Goal: Browse casually

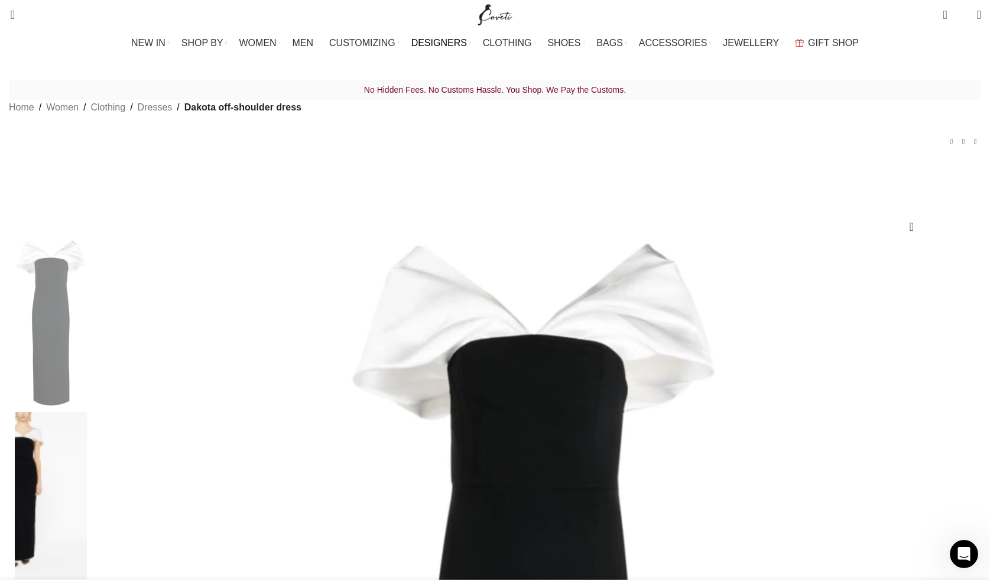
scroll to position [0, 995]
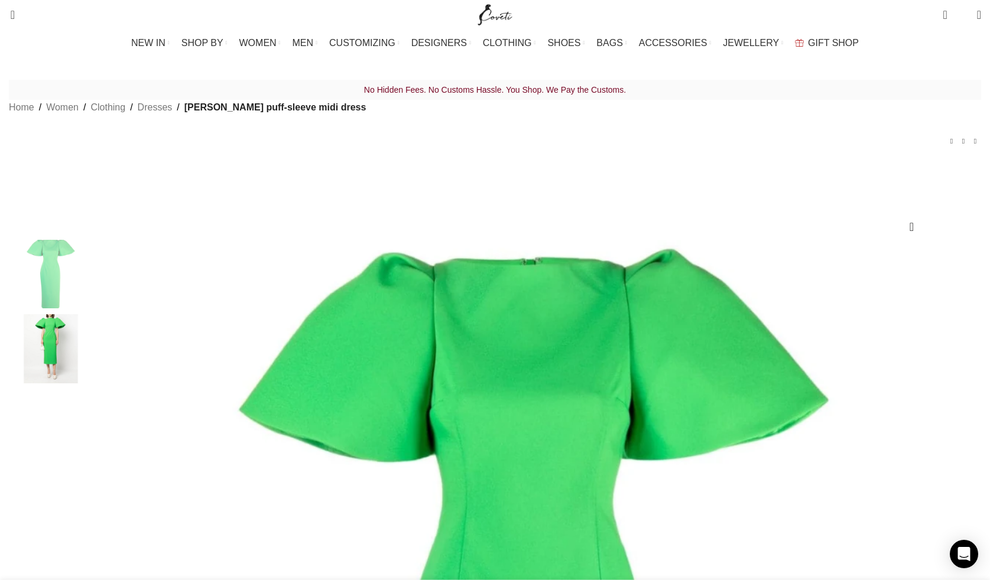
scroll to position [0, 249]
